Goal: Task Accomplishment & Management: Manage account settings

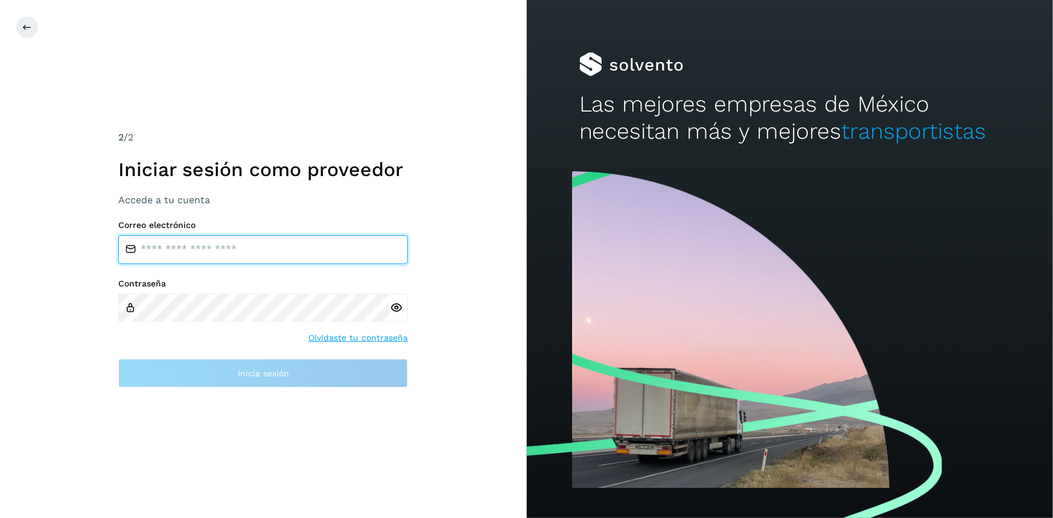
click at [211, 244] on input "email" at bounding box center [263, 249] width 290 height 29
type input "**********"
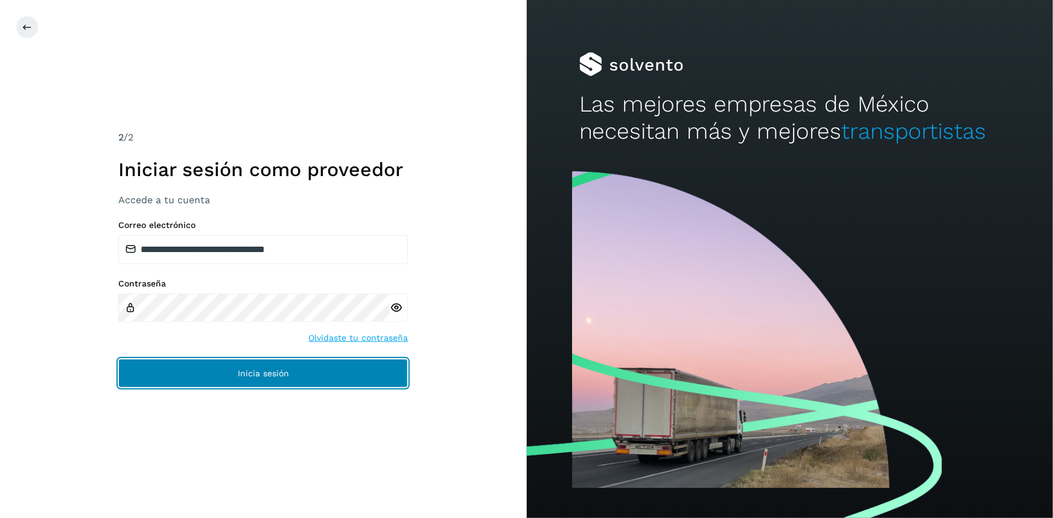
click at [361, 368] on button "Inicia sesión" at bounding box center [263, 373] width 290 height 29
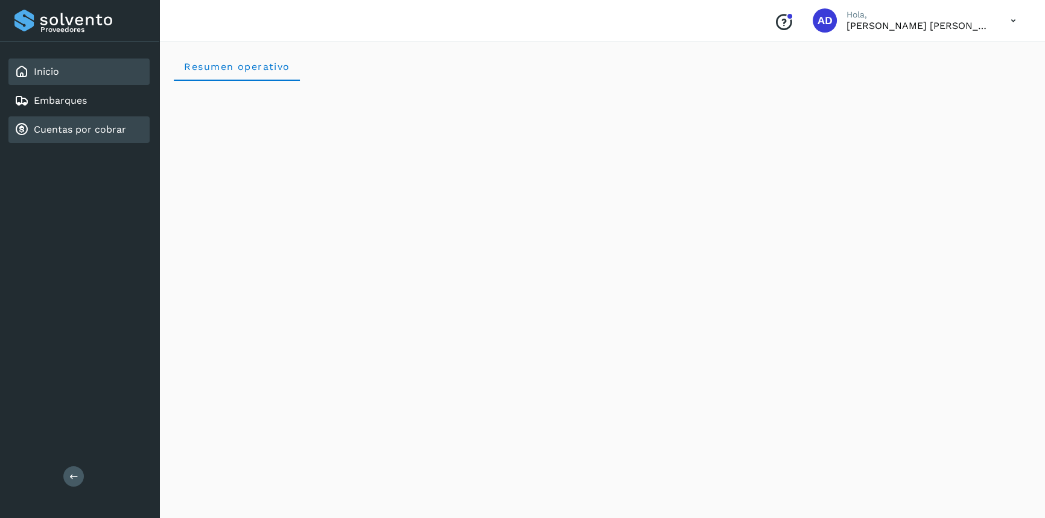
click at [58, 128] on link "Cuentas por cobrar" at bounding box center [80, 129] width 92 height 11
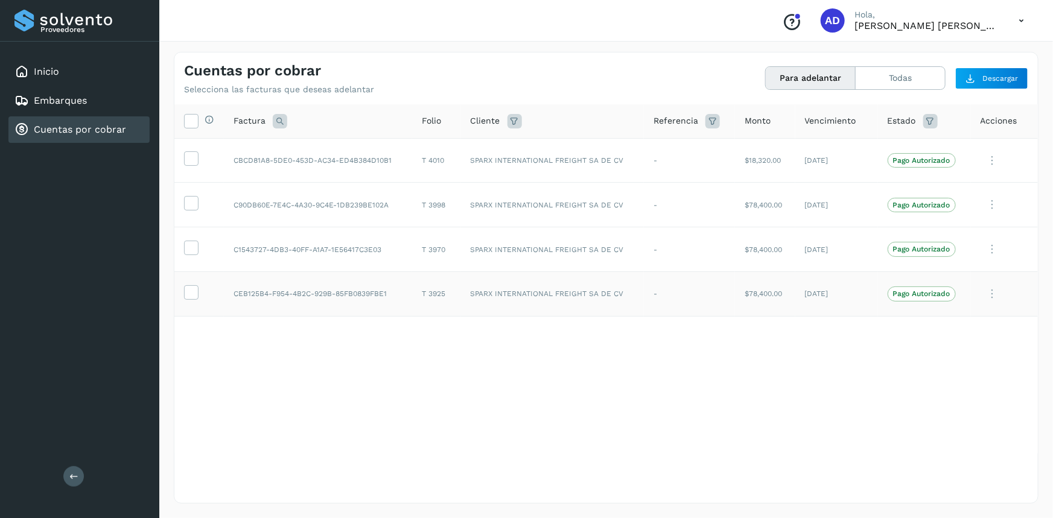
click at [990, 299] on icon at bounding box center [993, 294] width 24 height 25
click at [789, 404] on div at bounding box center [526, 259] width 1053 height 518
click at [43, 104] on link "Embarques" at bounding box center [60, 100] width 53 height 11
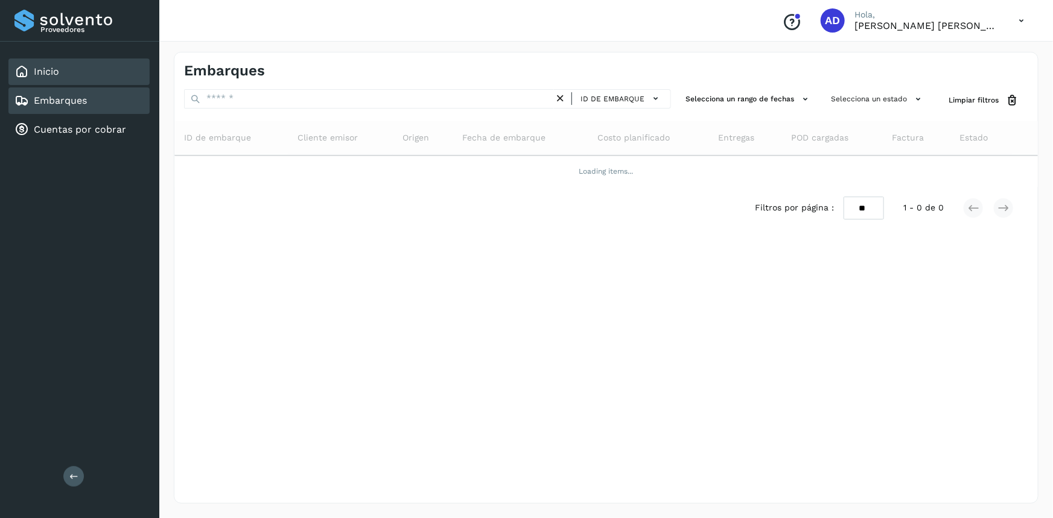
click at [45, 76] on link "Inicio" at bounding box center [46, 71] width 25 height 11
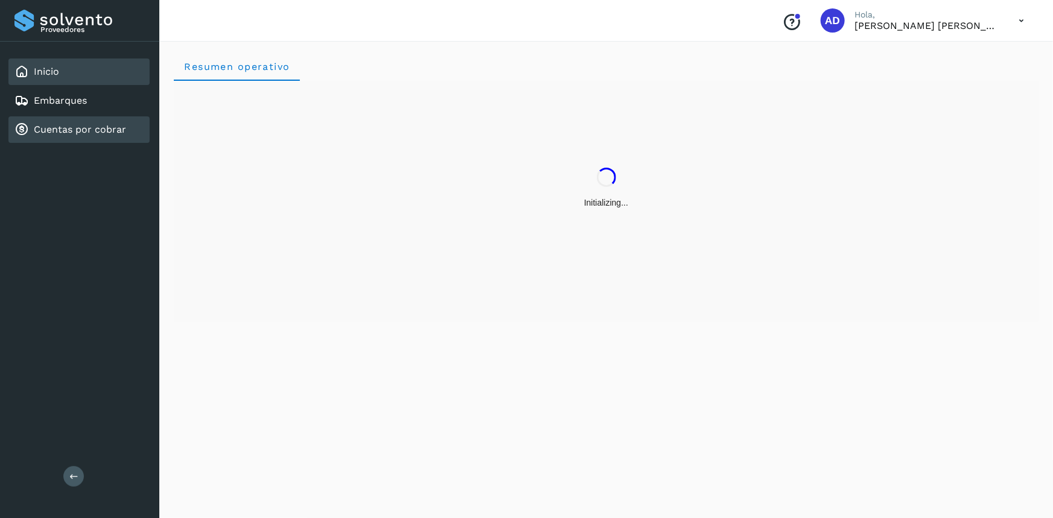
click at [66, 134] on link "Cuentas por cobrar" at bounding box center [80, 129] width 92 height 11
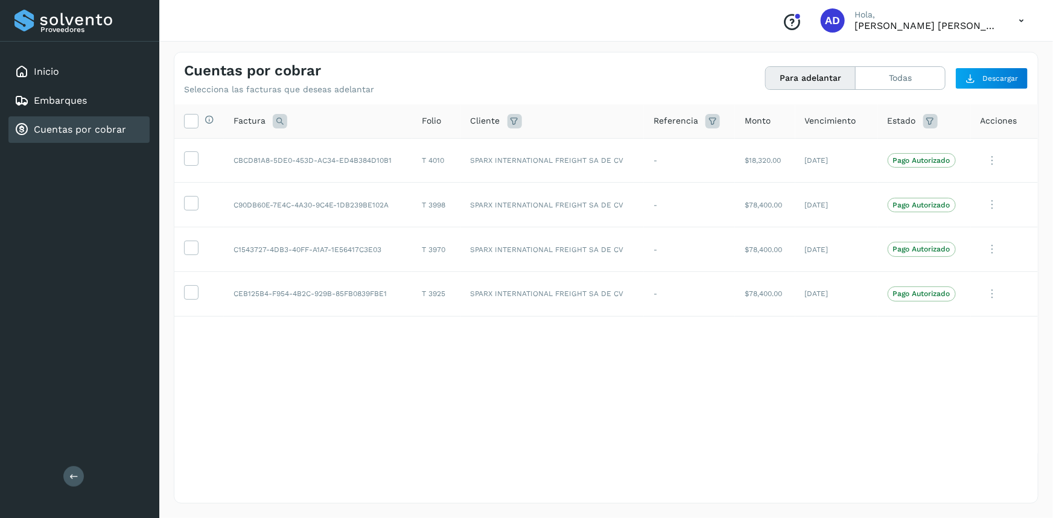
click at [1016, 19] on icon at bounding box center [1021, 20] width 25 height 25
click at [655, 27] on div at bounding box center [526, 259] width 1053 height 518
click at [1017, 26] on icon at bounding box center [1021, 20] width 25 height 25
click at [933, 61] on div "Cerrar sesión" at bounding box center [962, 54] width 144 height 23
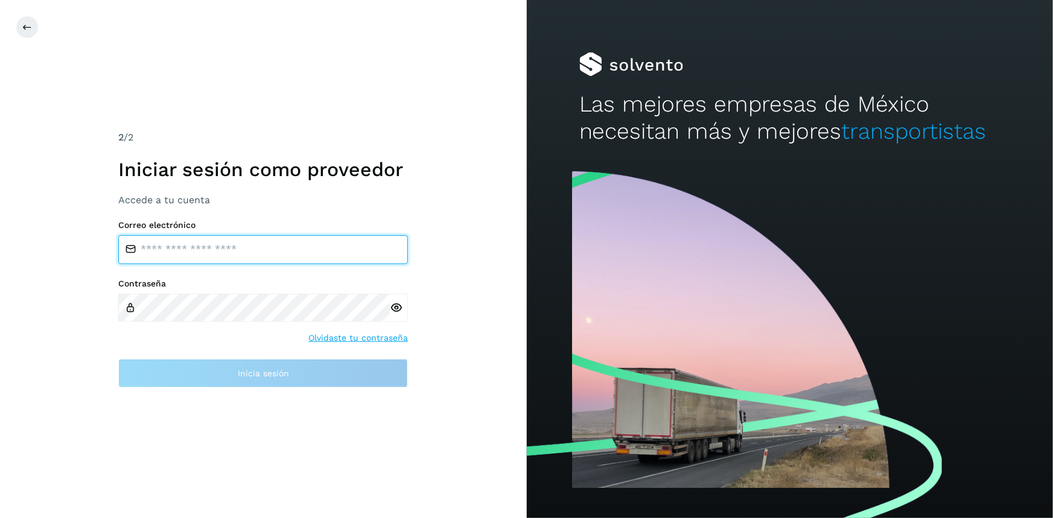
click at [244, 259] on input "email" at bounding box center [263, 249] width 290 height 29
type input "**********"
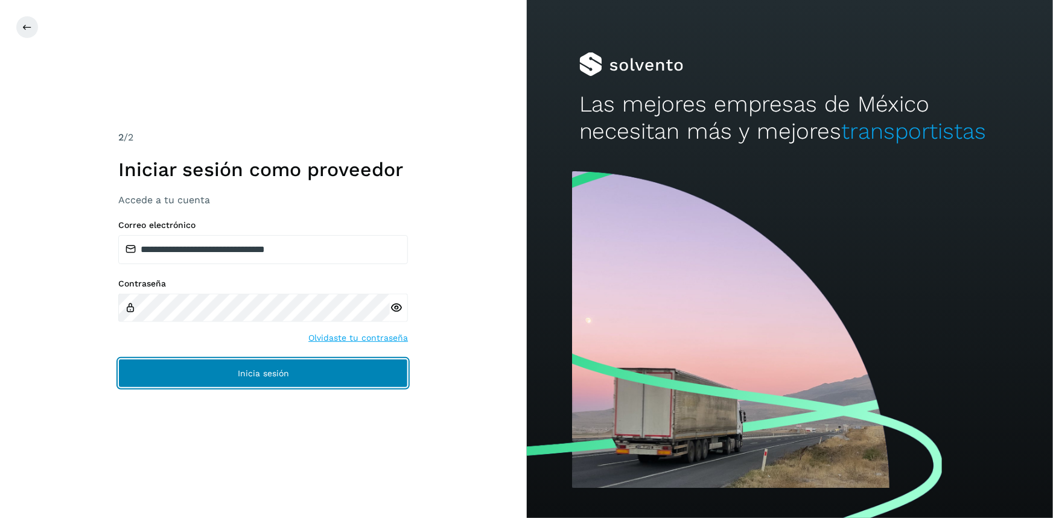
click at [284, 380] on button "Inicia sesión" at bounding box center [263, 373] width 290 height 29
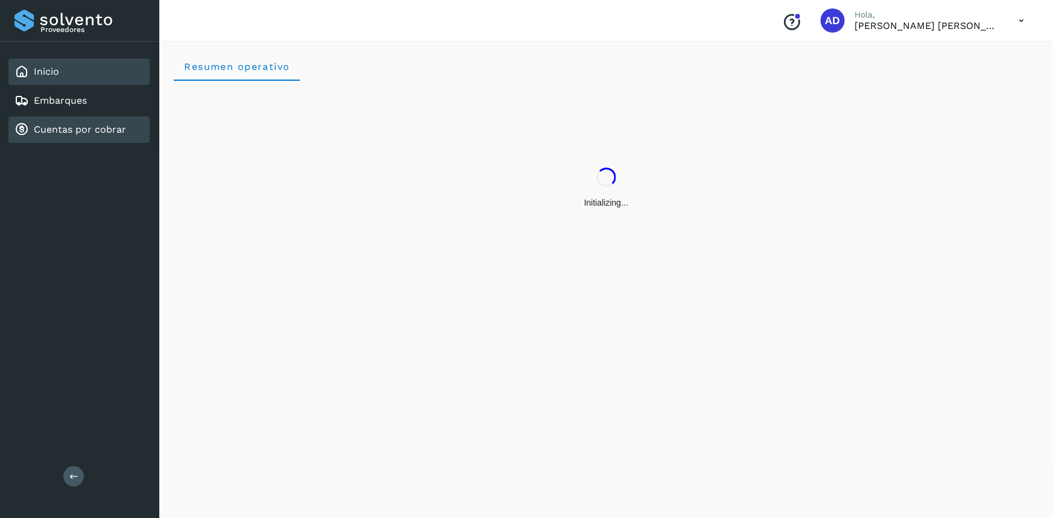
click at [56, 135] on div "Cuentas por cobrar" at bounding box center [70, 130] width 112 height 14
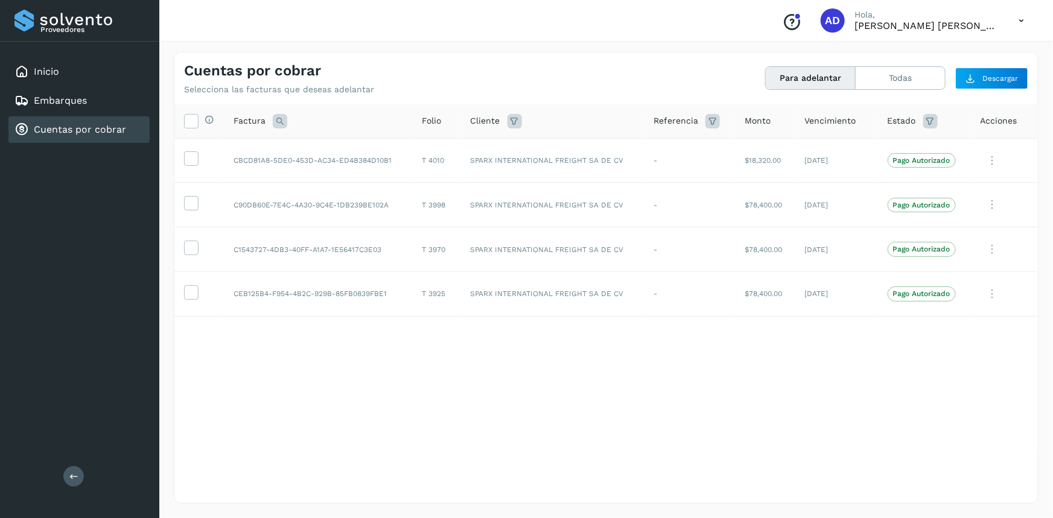
click at [90, 185] on div "Proveedores Inicio Embarques Cuentas por cobrar Salir" at bounding box center [79, 259] width 159 height 518
click at [62, 66] on div "Inicio" at bounding box center [78, 72] width 141 height 27
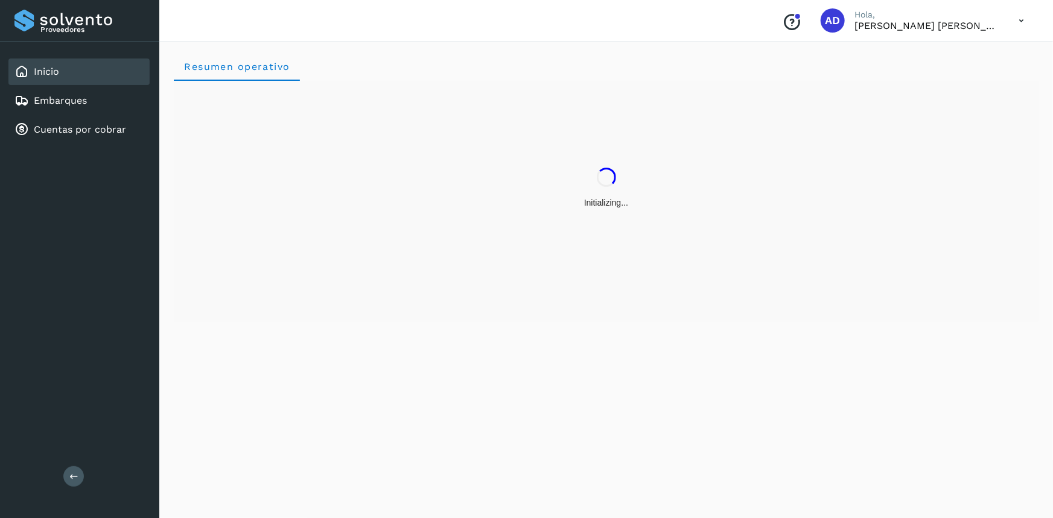
click at [1022, 23] on icon at bounding box center [1021, 20] width 25 height 25
click at [917, 48] on div "Cerrar sesión" at bounding box center [962, 54] width 144 height 23
